Goal: Check status: Check status

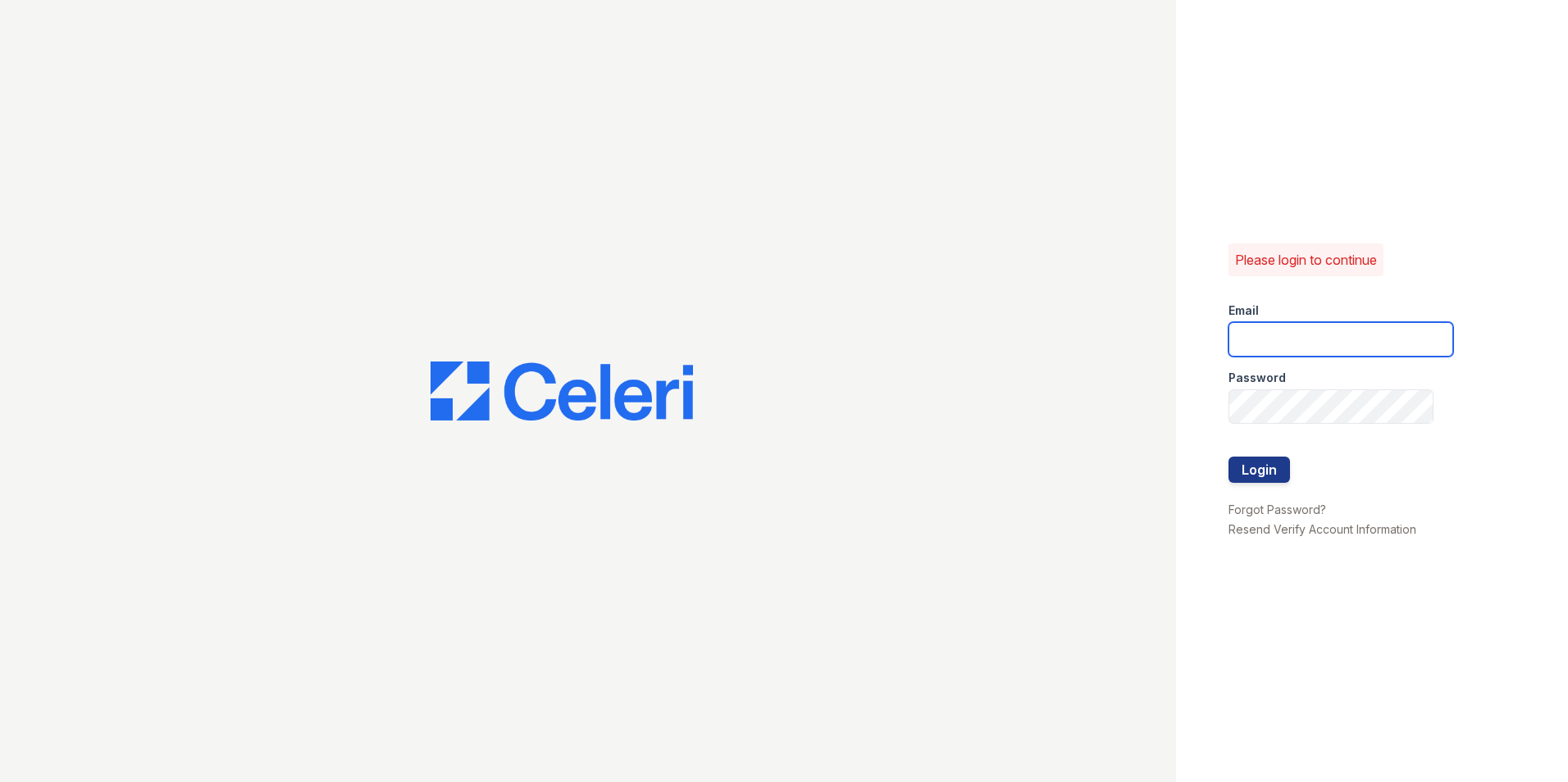
click at [1278, 331] on input "email" at bounding box center [1341, 340] width 225 height 35
type input "mimi@jaygroupny.com"
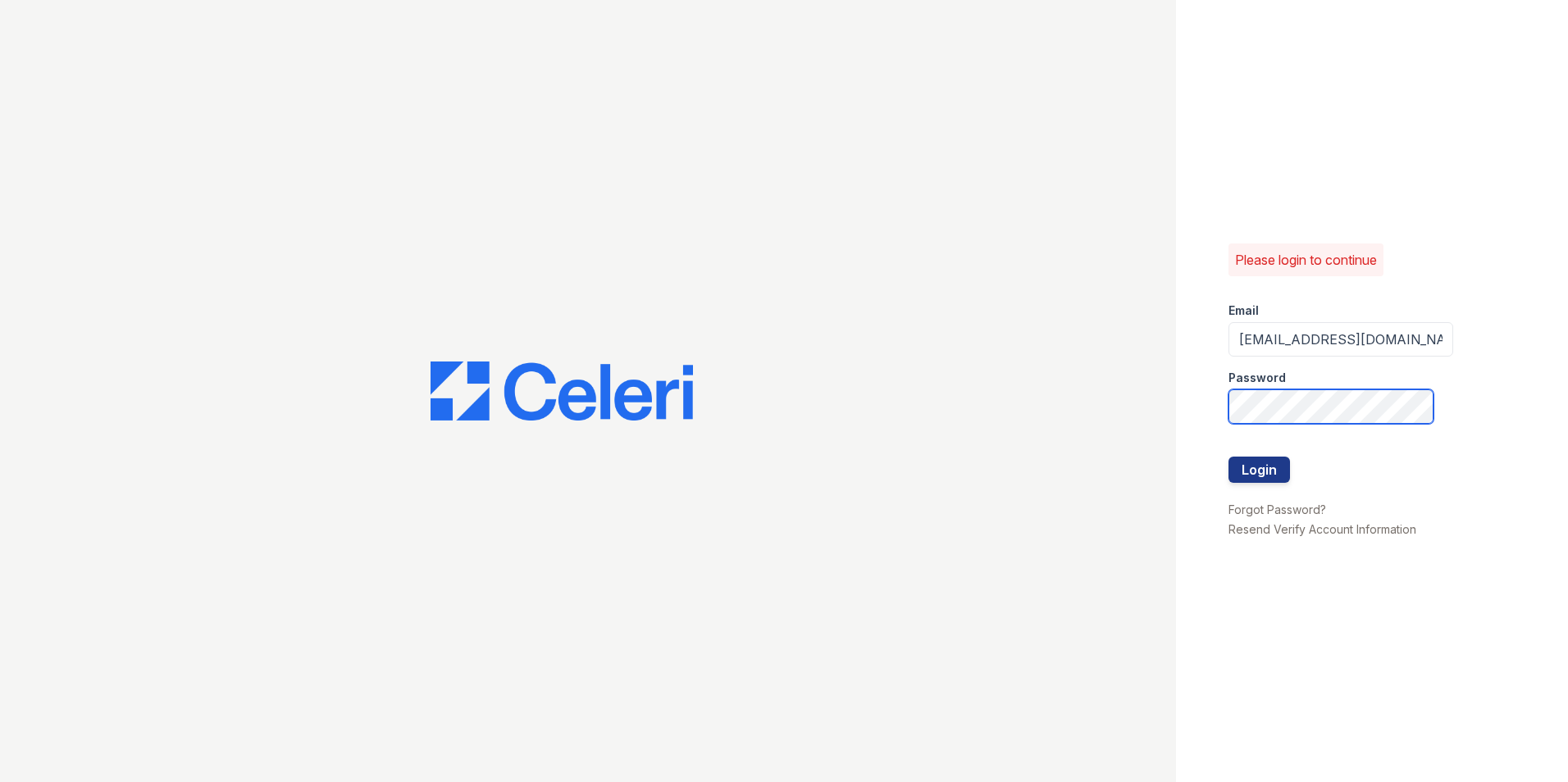
click at [1229, 457] on button "Login" at bounding box center [1260, 469] width 62 height 26
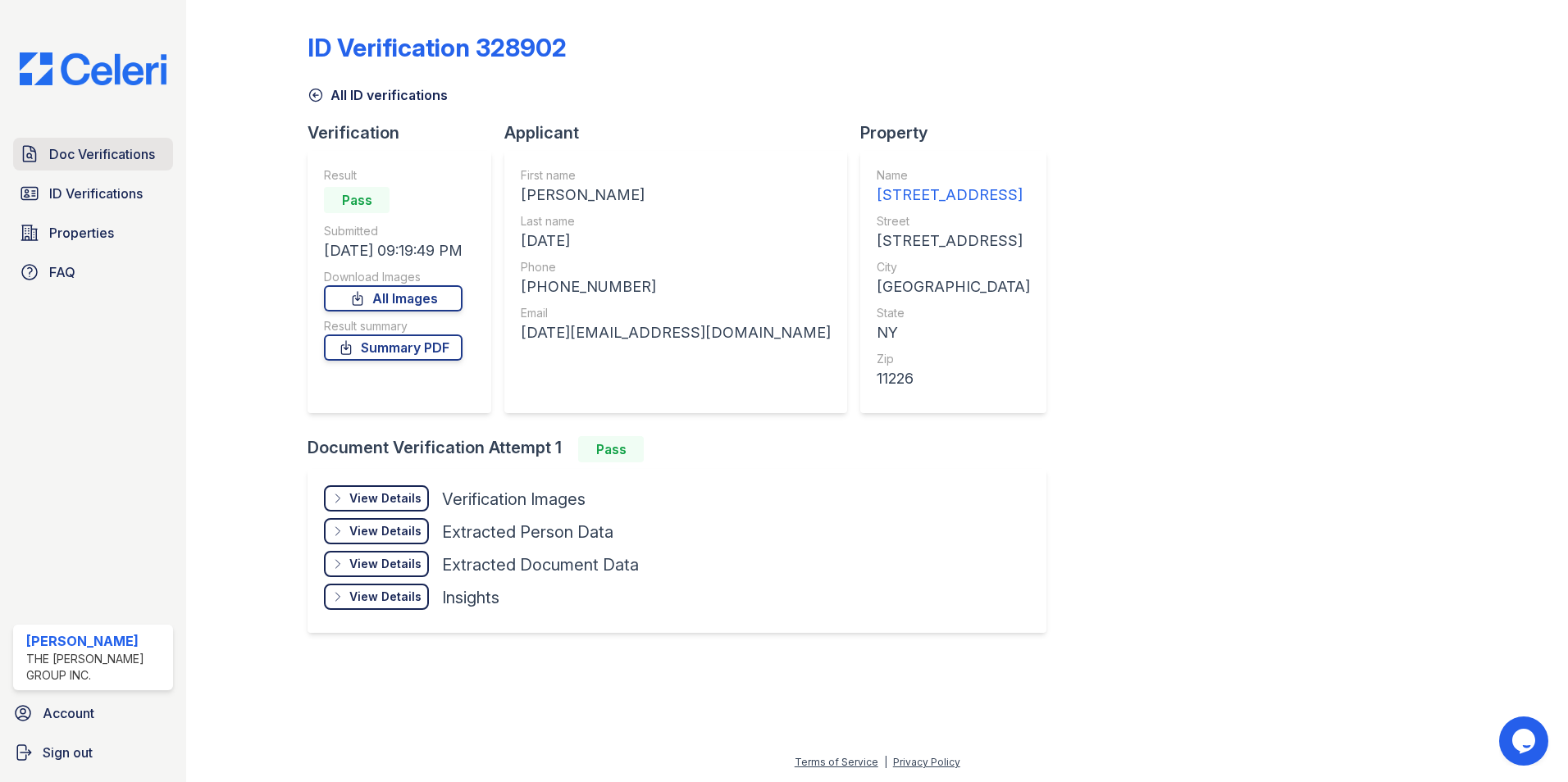
drag, startPoint x: 59, startPoint y: 156, endPoint x: 70, endPoint y: 164, distance: 13.6
click at [59, 156] on span "Doc Verifications" at bounding box center [102, 154] width 106 height 19
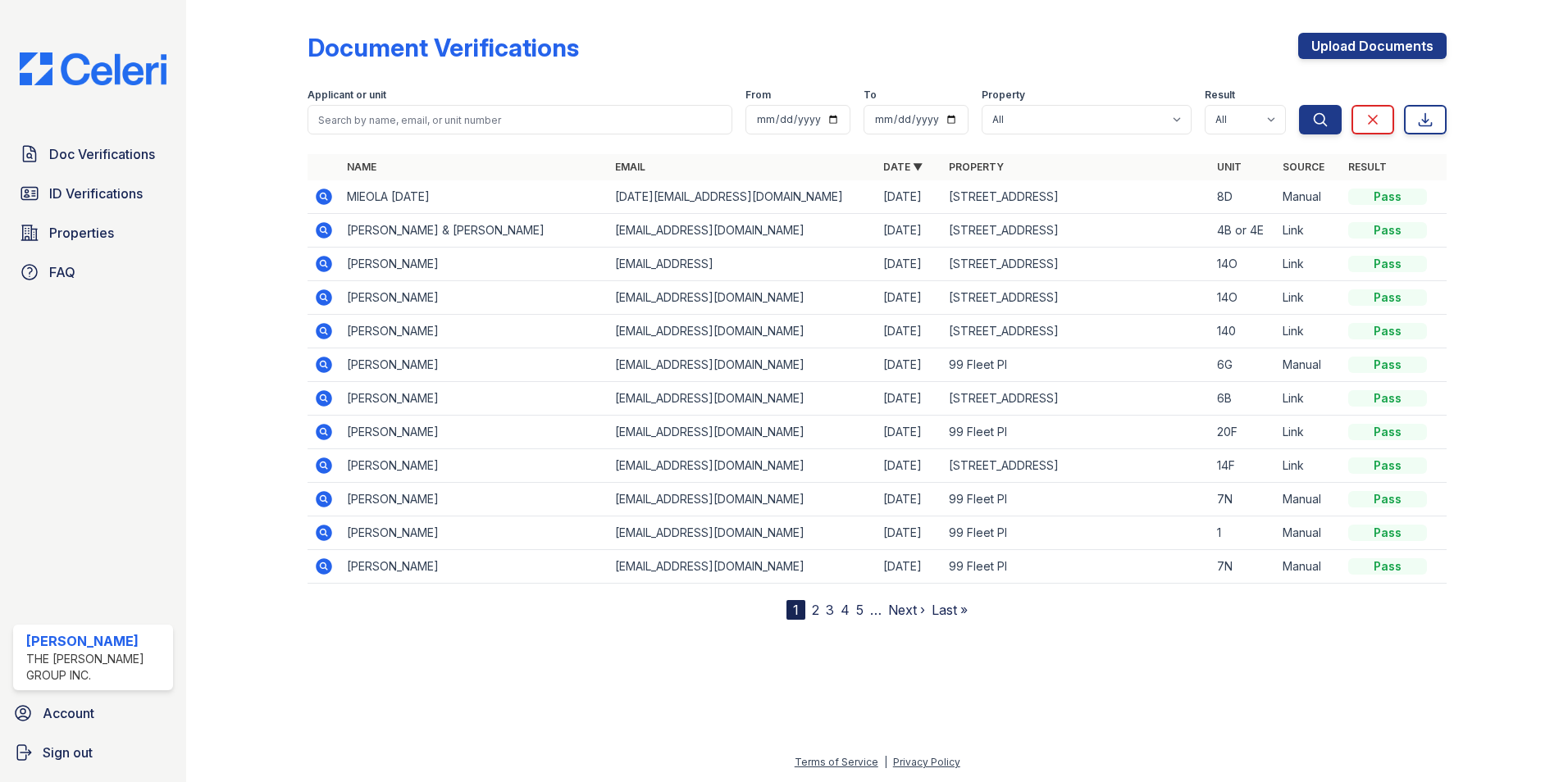
click at [324, 202] on icon at bounding box center [323, 196] width 16 height 16
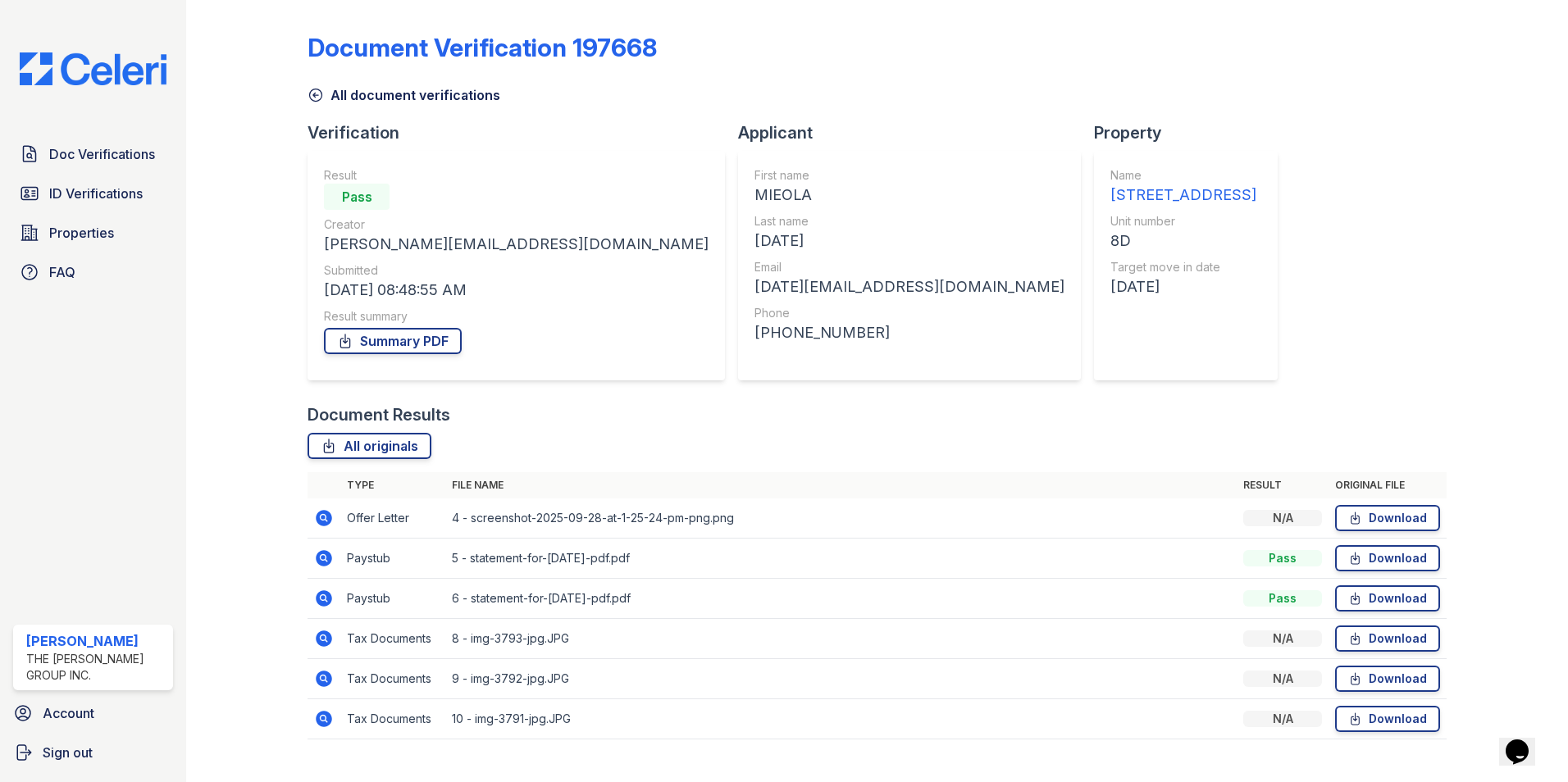
click at [318, 515] on icon at bounding box center [323, 517] width 16 height 16
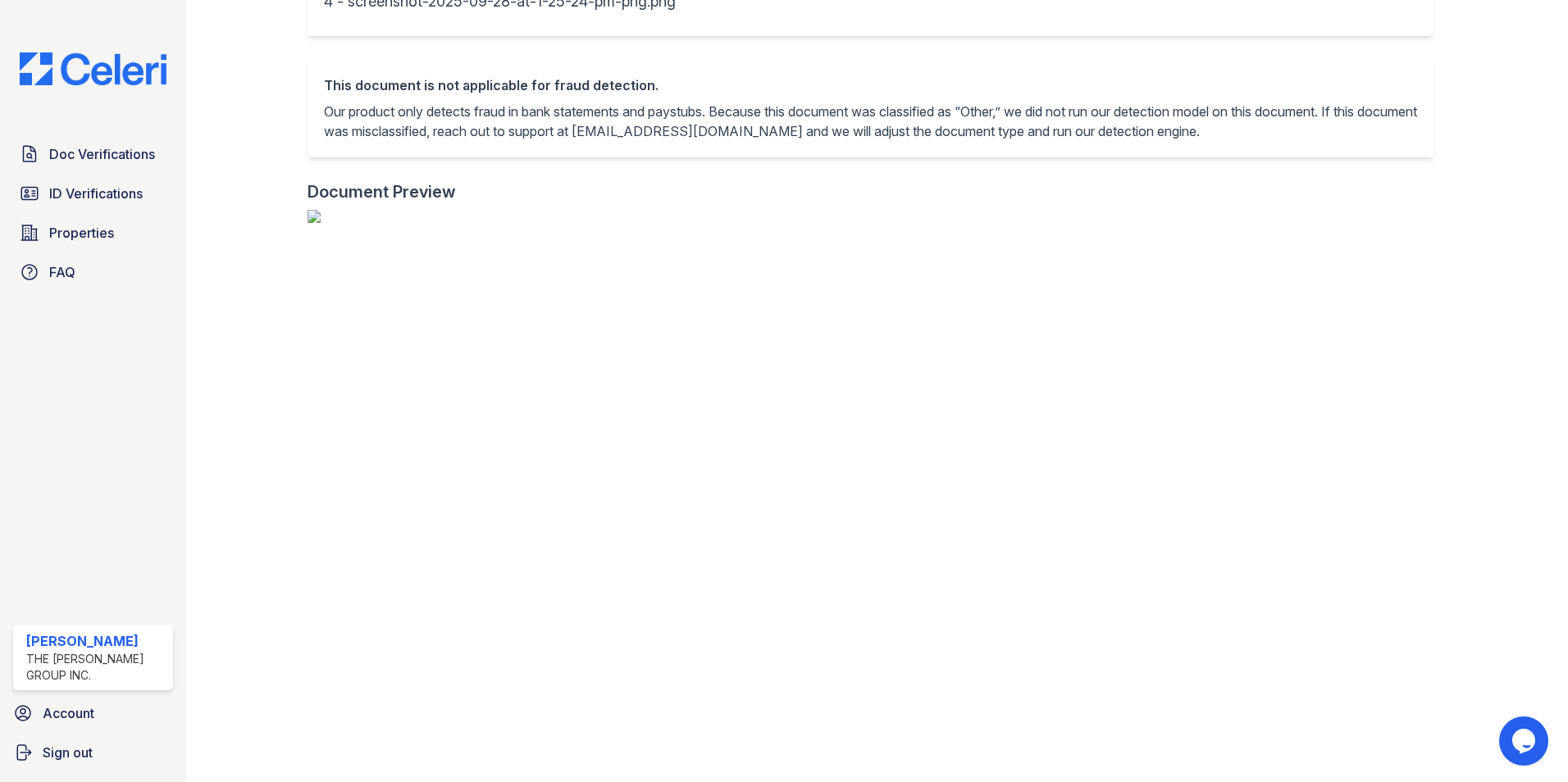
scroll to position [14, 0]
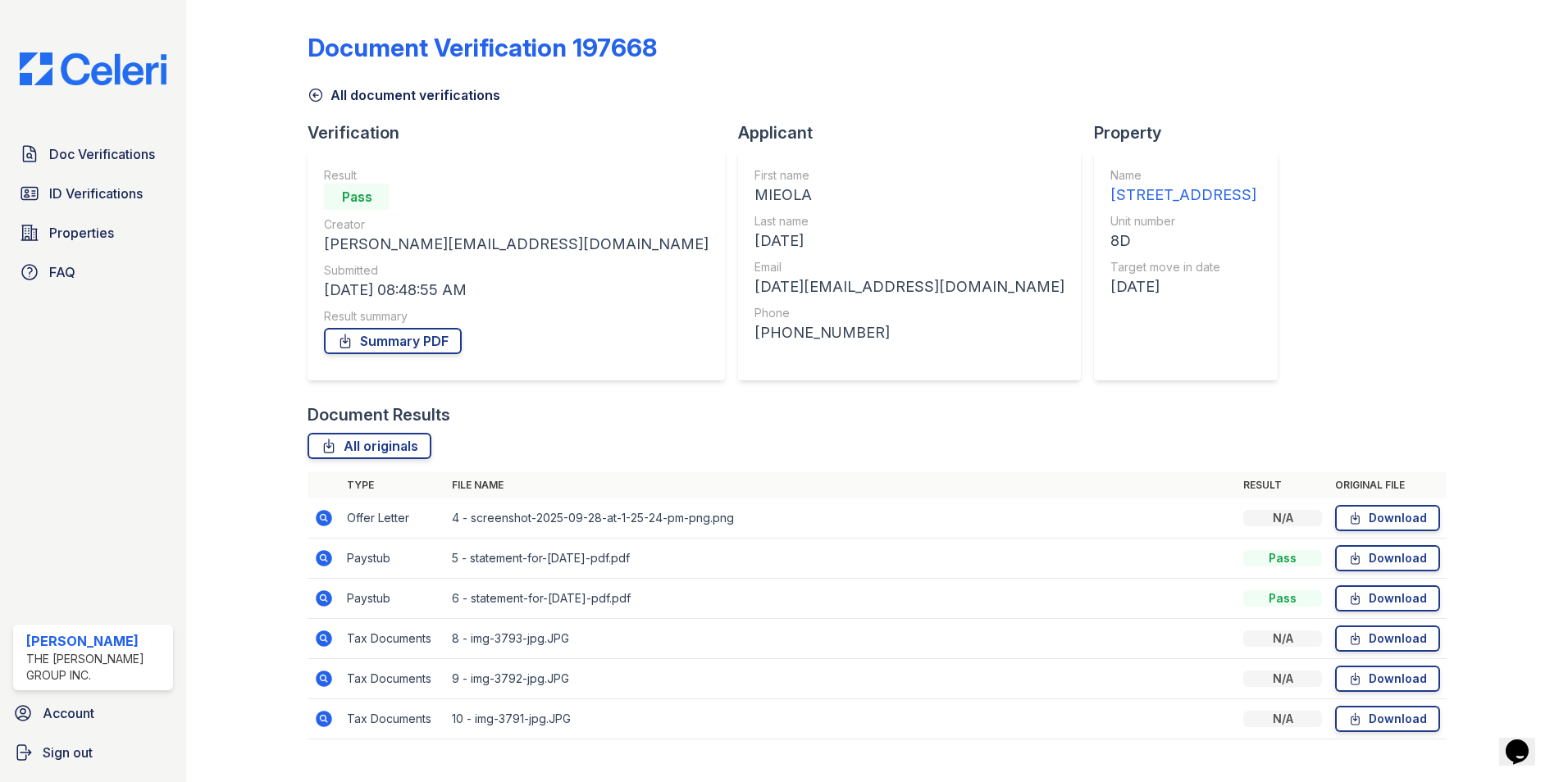
click at [319, 556] on icon at bounding box center [323, 558] width 16 height 16
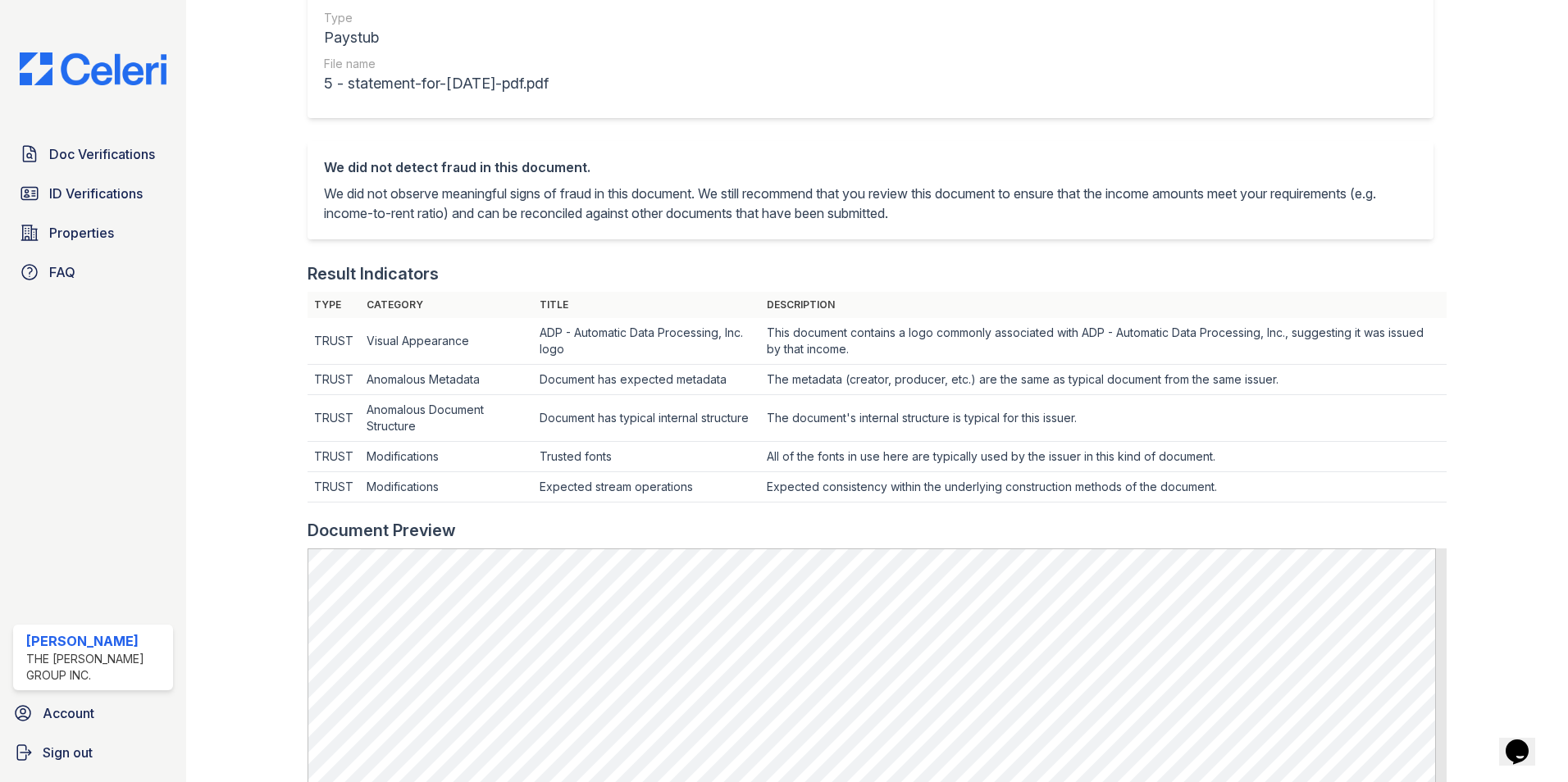
scroll to position [574, 0]
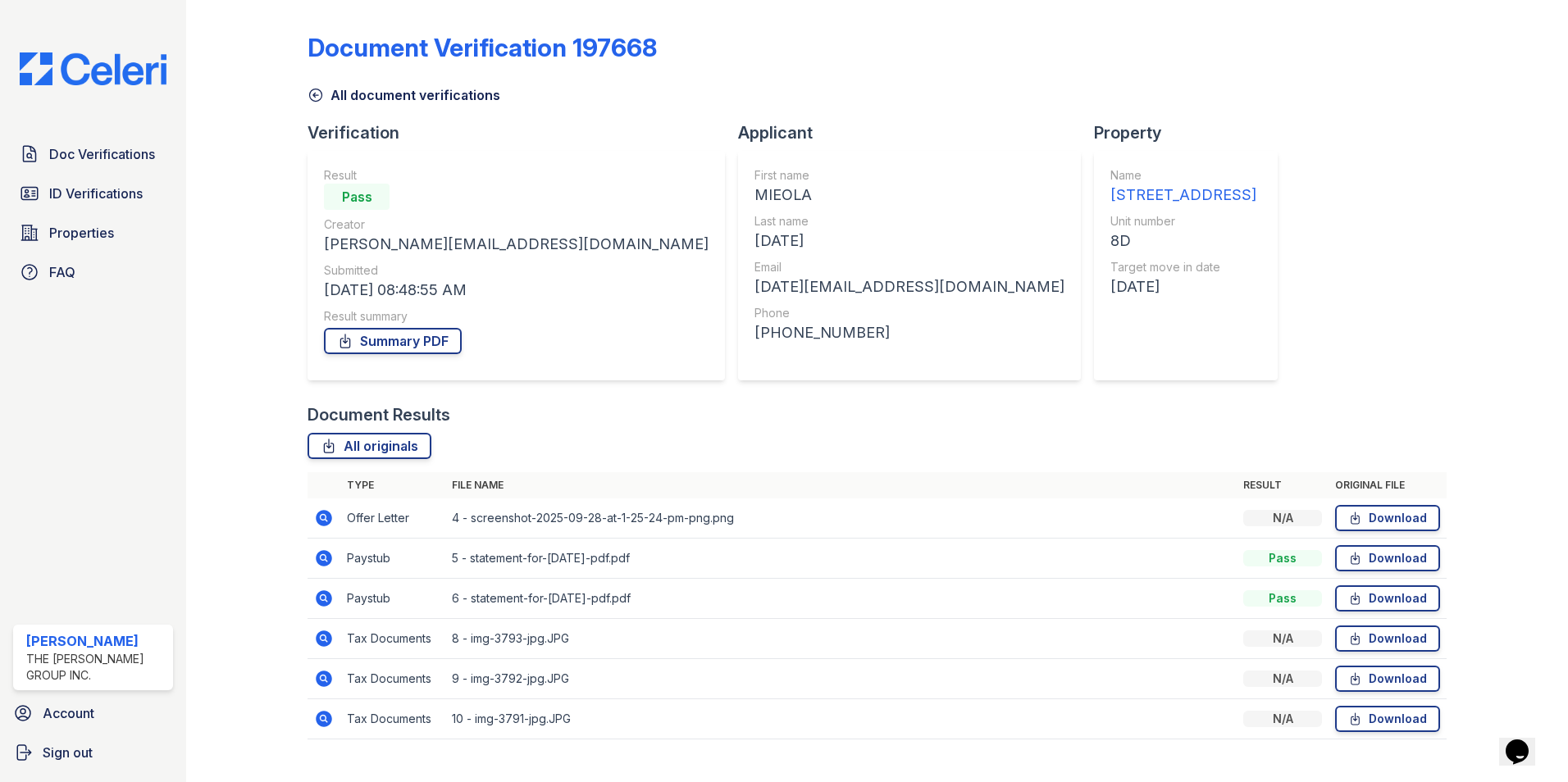
click at [324, 600] on icon at bounding box center [323, 599] width 19 height 19
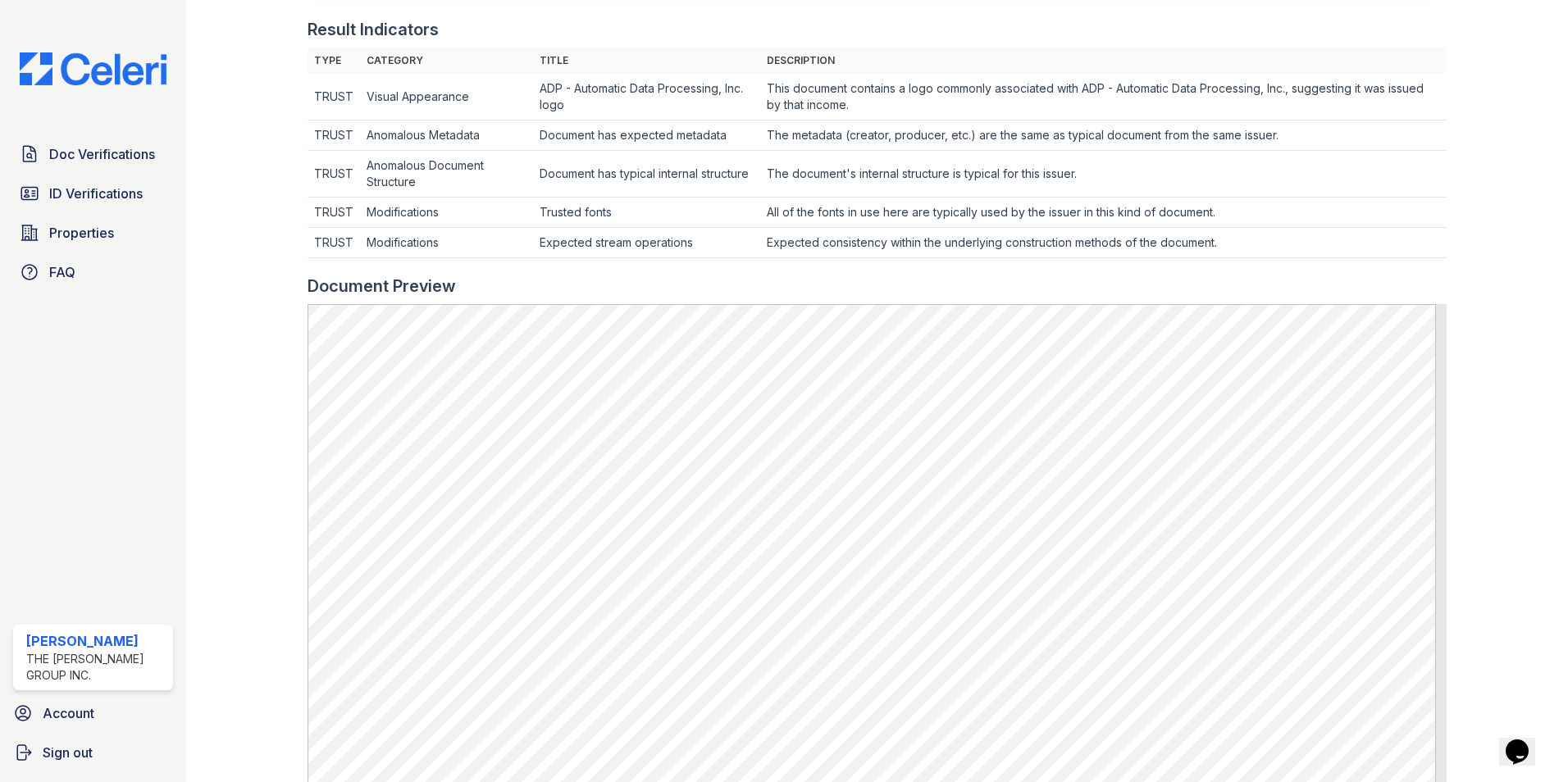
scroll to position [656, 0]
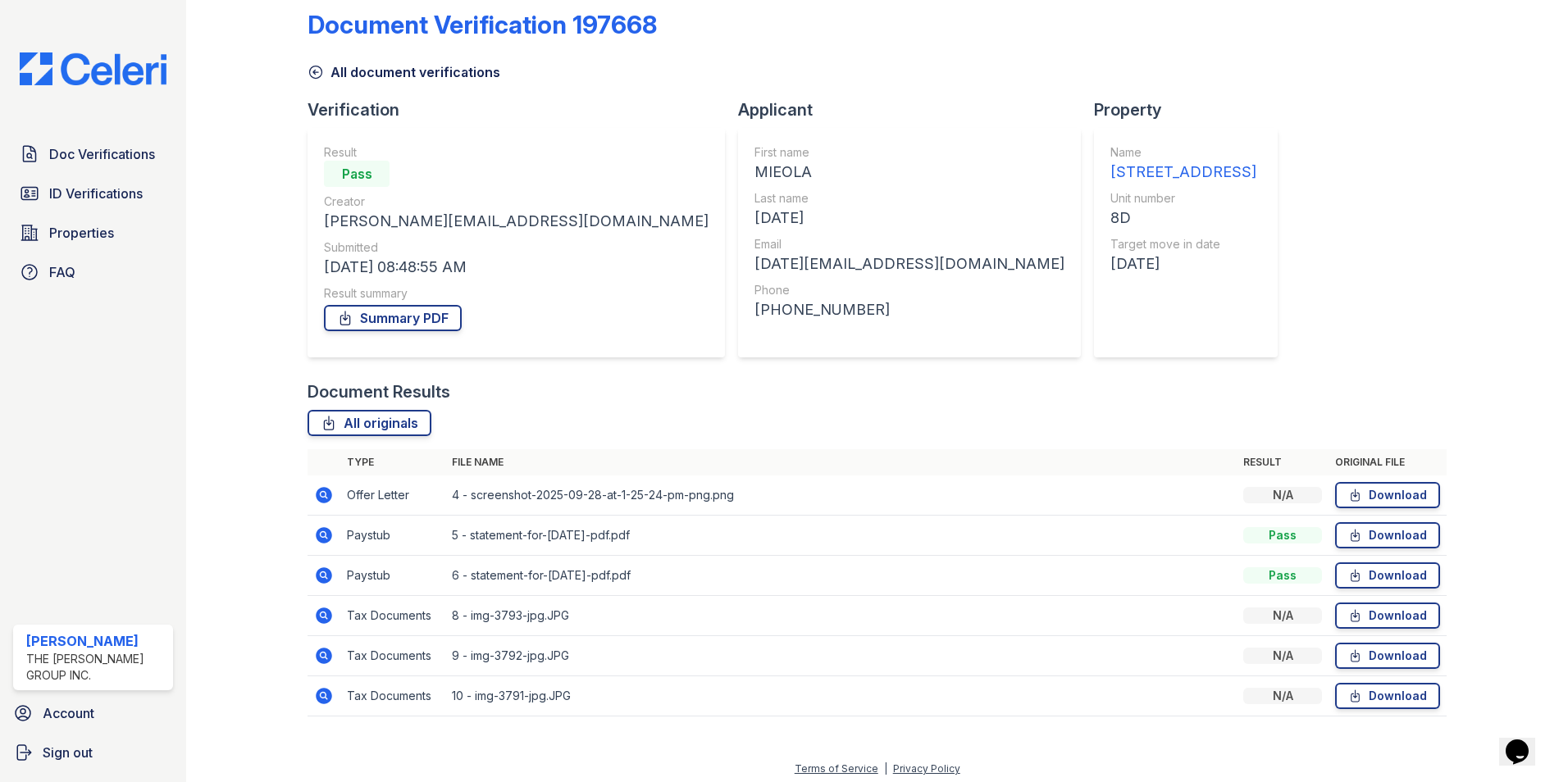
scroll to position [30, 0]
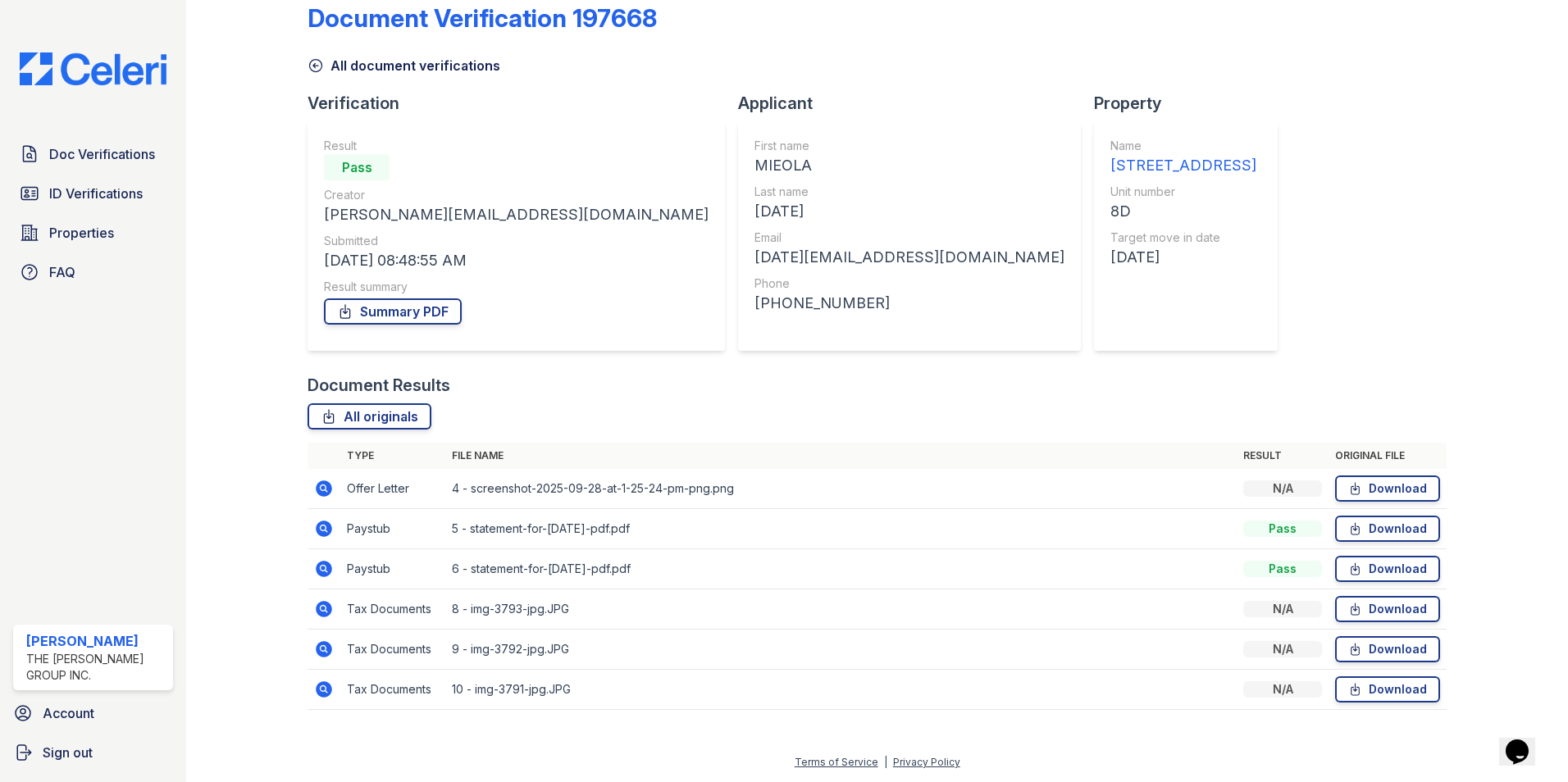
click at [322, 617] on icon at bounding box center [323, 609] width 16 height 16
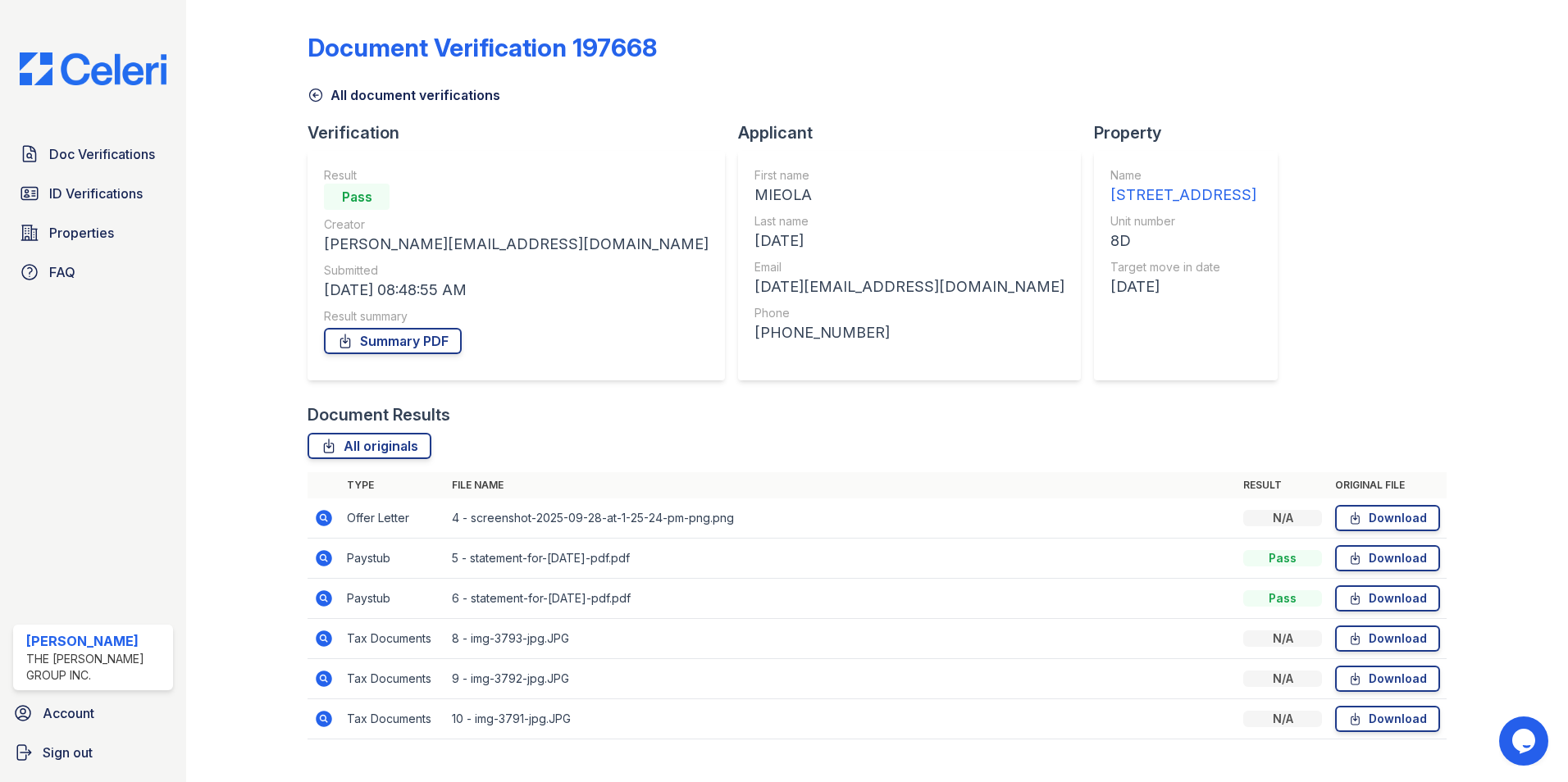
scroll to position [30, 0]
